Goal: Transaction & Acquisition: Purchase product/service

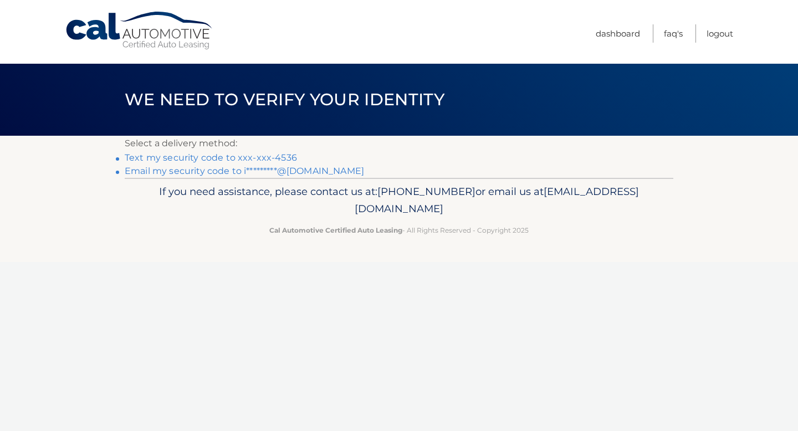
click at [197, 157] on link "Text my security code to xxx-xxx-4536" at bounding box center [211, 157] width 172 height 11
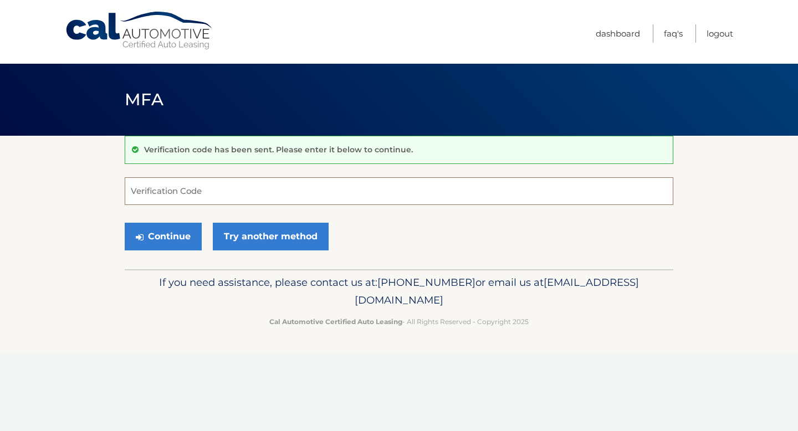
click at [228, 186] on input "Verification Code" at bounding box center [399, 191] width 549 height 28
type input "782003"
click at [152, 241] on button "Continue" at bounding box center [163, 237] width 77 height 28
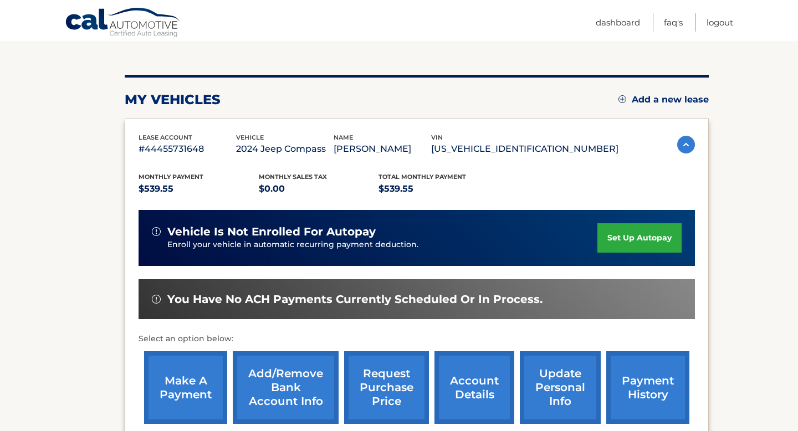
scroll to position [240, 0]
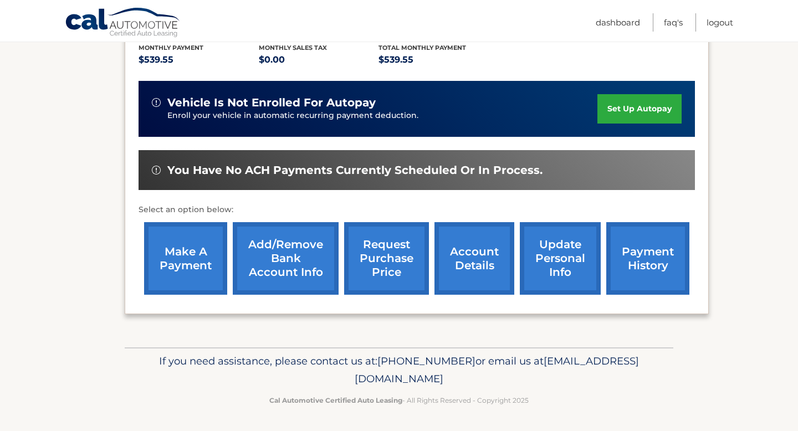
click at [171, 266] on link "make a payment" at bounding box center [185, 258] width 83 height 73
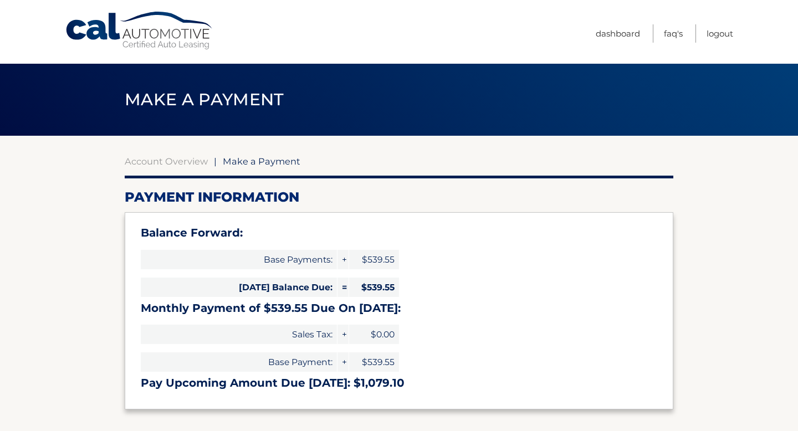
select select "OGE5NDA2OWEtZTRlNi00MDc3LWFmZDQtNTRiZjc2NzUzZDBm"
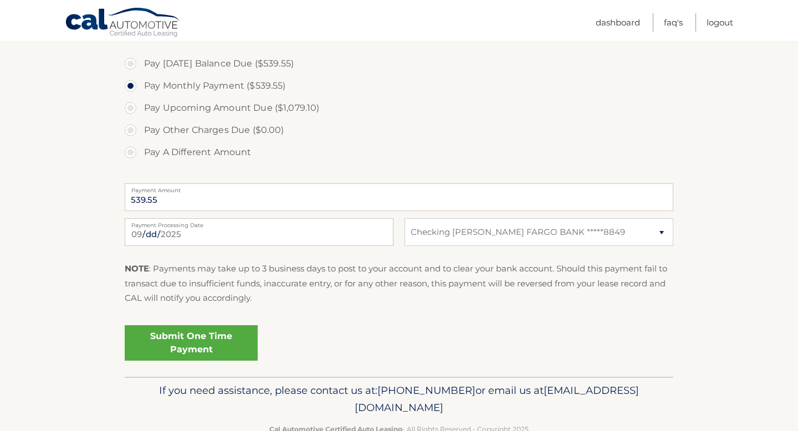
scroll to position [385, 0]
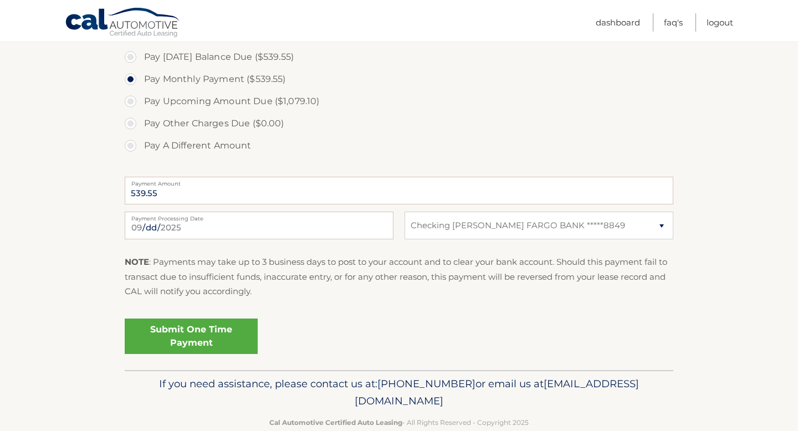
click at [178, 341] on link "Submit One Time Payment" at bounding box center [191, 336] width 133 height 35
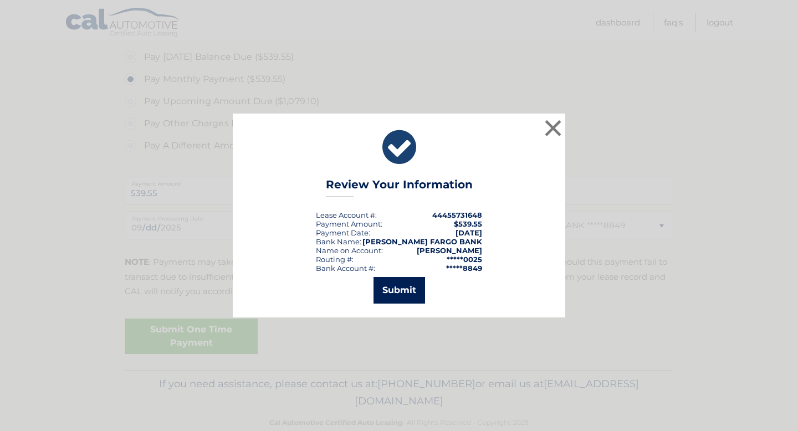
click at [401, 289] on button "Submit" at bounding box center [400, 290] width 52 height 27
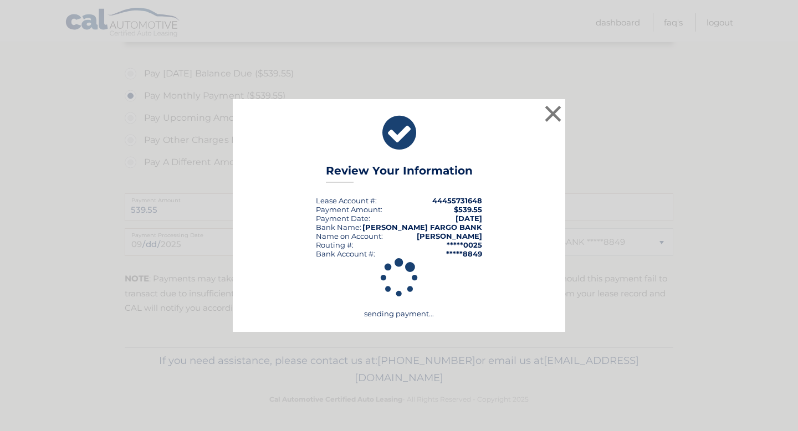
scroll to position [368, 0]
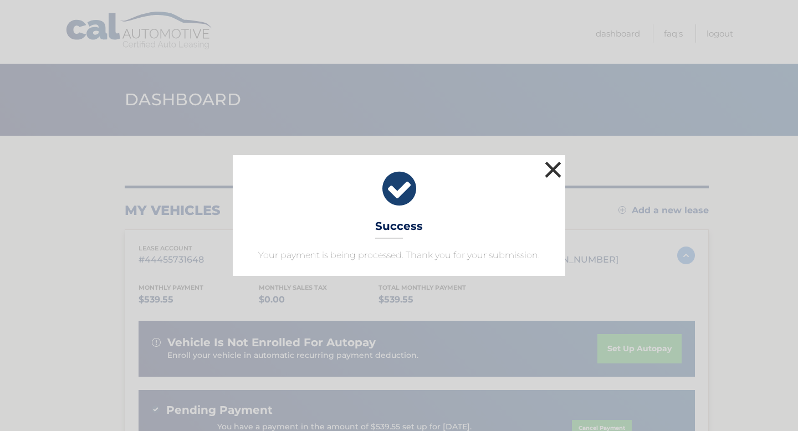
click at [555, 176] on button "×" at bounding box center [553, 170] width 22 height 22
